Goal: Task Accomplishment & Management: Manage account settings

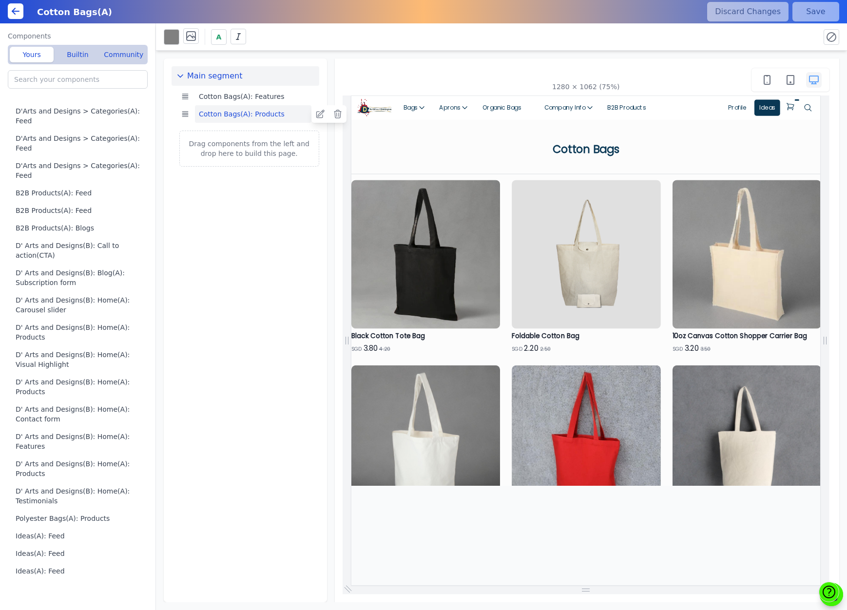
click at [256, 116] on button "Cotton Bags(A): Products" at bounding box center [253, 114] width 117 height 18
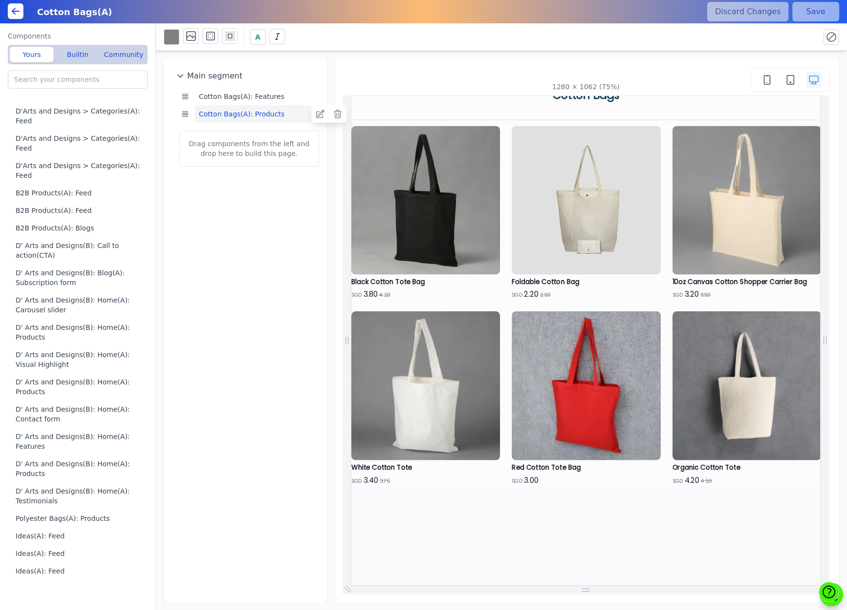
scroll to position [80, 0]
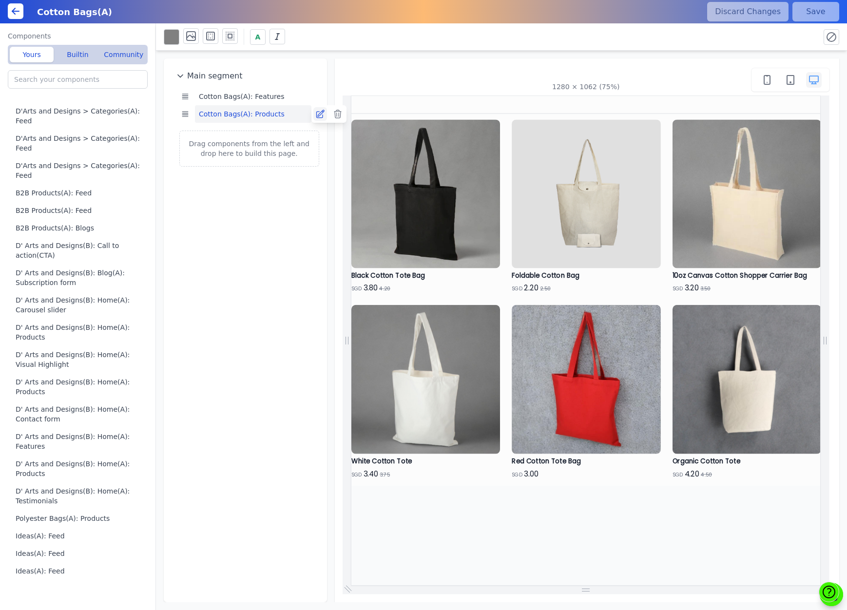
click at [322, 115] on icon at bounding box center [320, 114] width 8 height 8
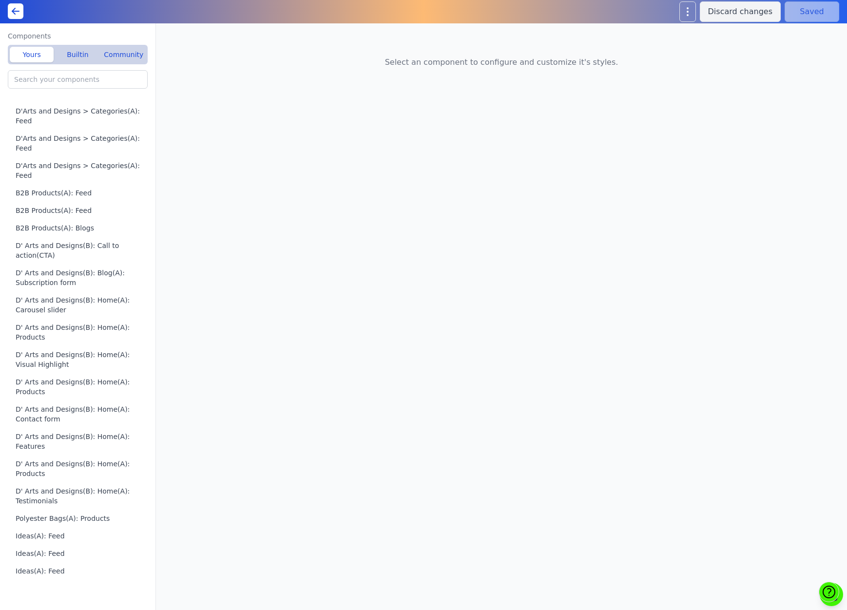
type input "Cotton Bags(A): Products"
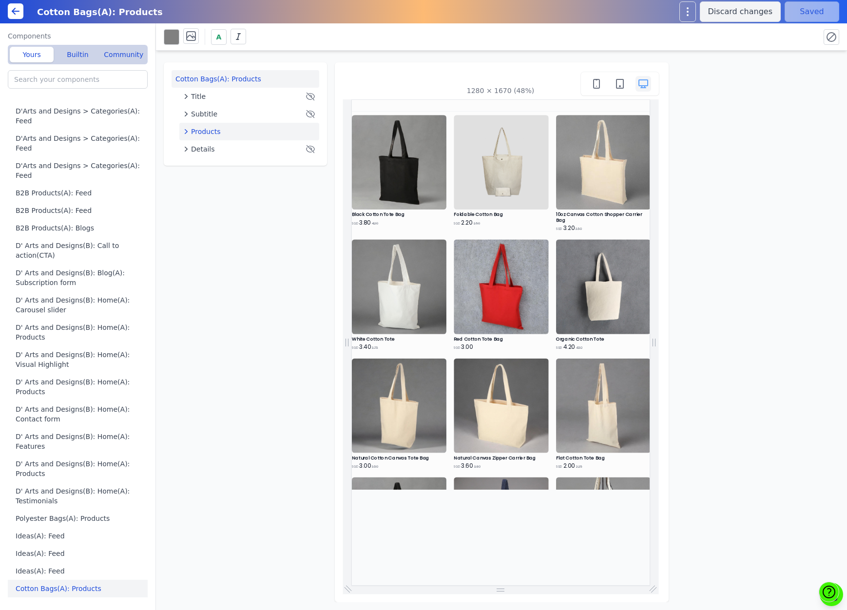
click at [217, 130] on span "Products" at bounding box center [205, 132] width 29 height 10
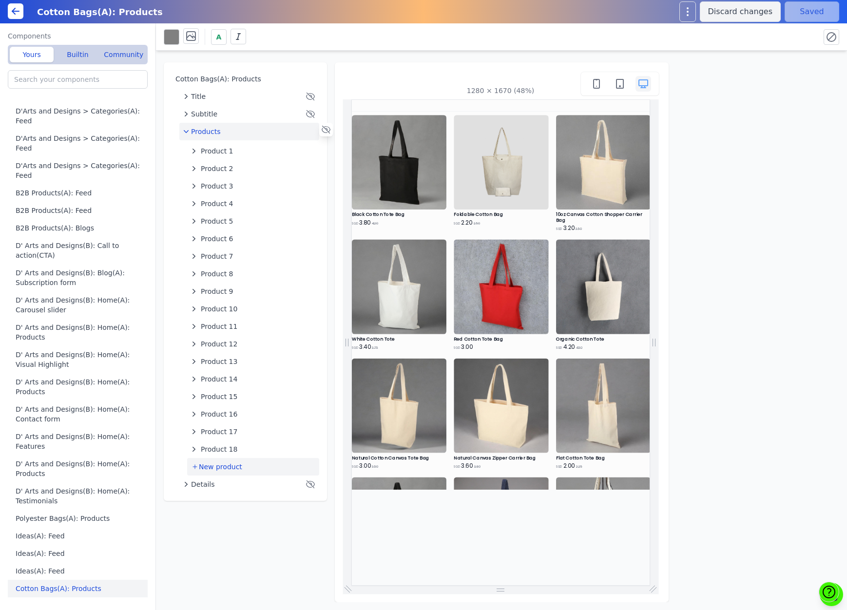
click at [244, 465] on button "New product" at bounding box center [253, 467] width 132 height 18
click at [196, 468] on icon "button" at bounding box center [194, 467] width 10 height 10
click at [217, 467] on span "Product 19" at bounding box center [219, 467] width 37 height 10
click at [740, 98] on input "text" at bounding box center [758, 97] width 135 height 18
click at [816, 96] on icon "button" at bounding box center [817, 97] width 10 height 10
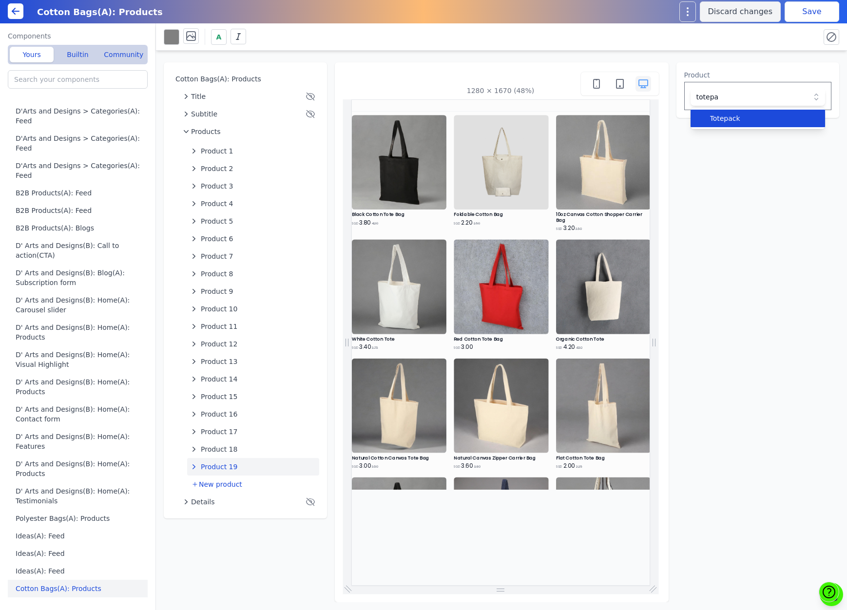
type input "totepa"
click at [742, 118] on span "Totepack" at bounding box center [764, 119] width 108 height 10
click at [774, 181] on div "Cotton Bags(A): Products Title Subtitle Products Product 1 Product 2 Product 3 …" at bounding box center [501, 327] width 691 height 552
click at [808, 15] on button "Save" at bounding box center [812, 11] width 55 height 20
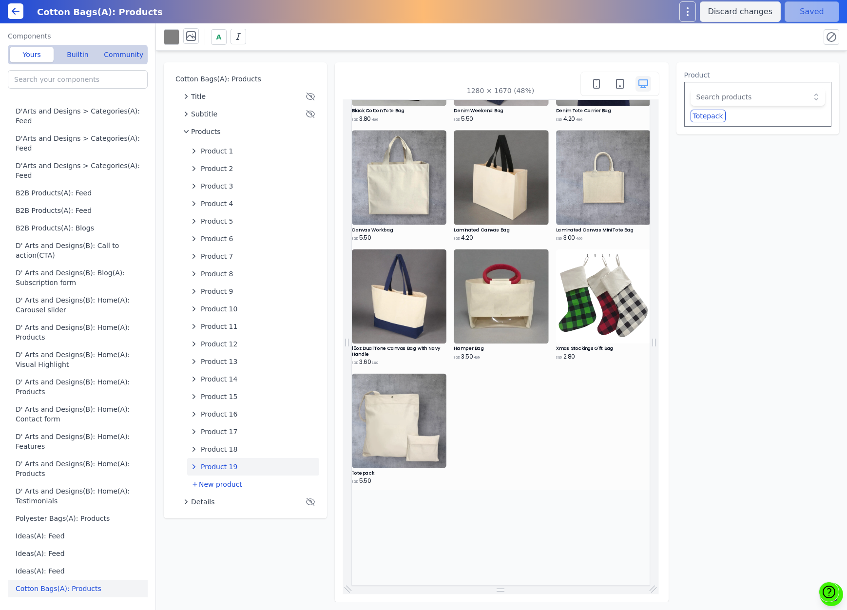
scroll to position [980, 0]
